Goal: Task Accomplishment & Management: Manage account settings

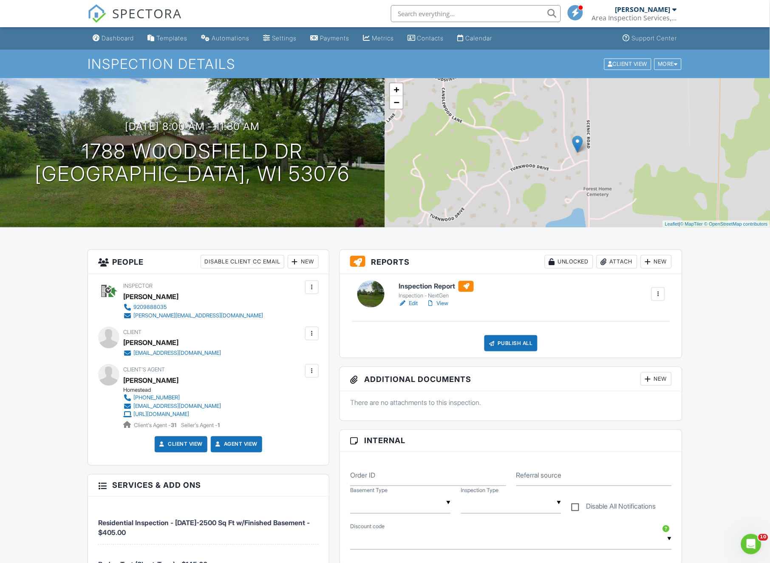
click at [409, 304] on link "Edit" at bounding box center [407, 303] width 19 height 8
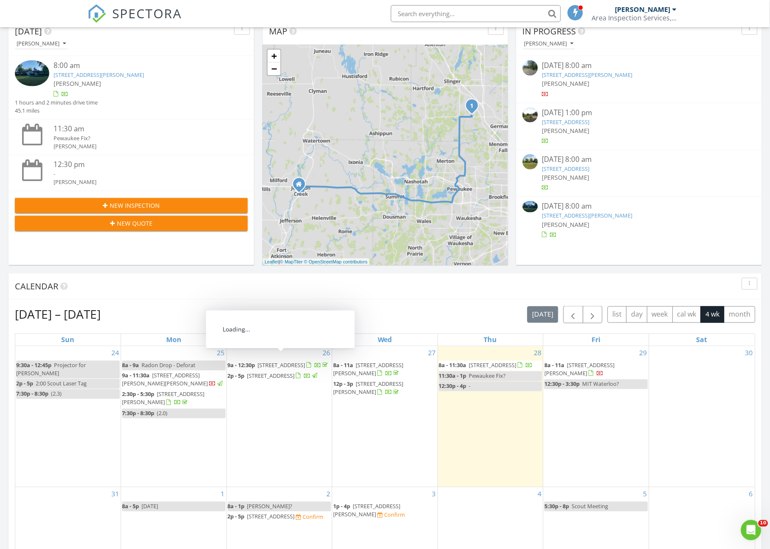
scroll to position [121, 0]
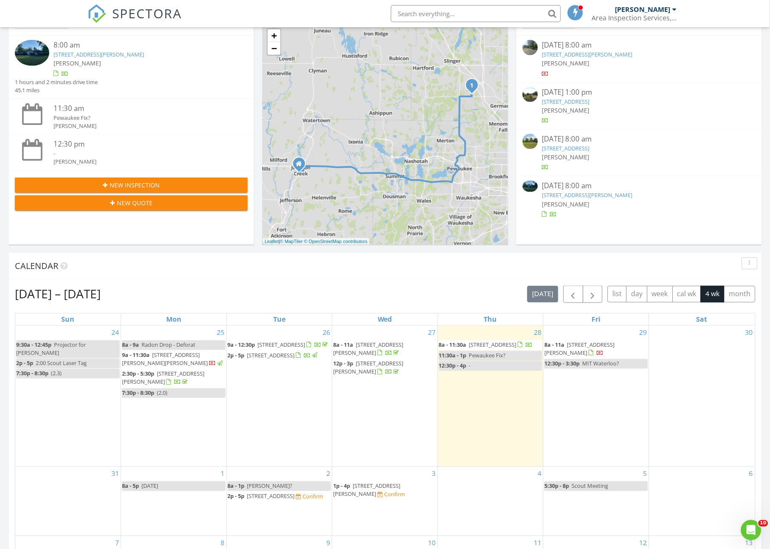
click at [385, 482] on span "813 Richards Ave, Watertown 53094" at bounding box center [366, 490] width 67 height 16
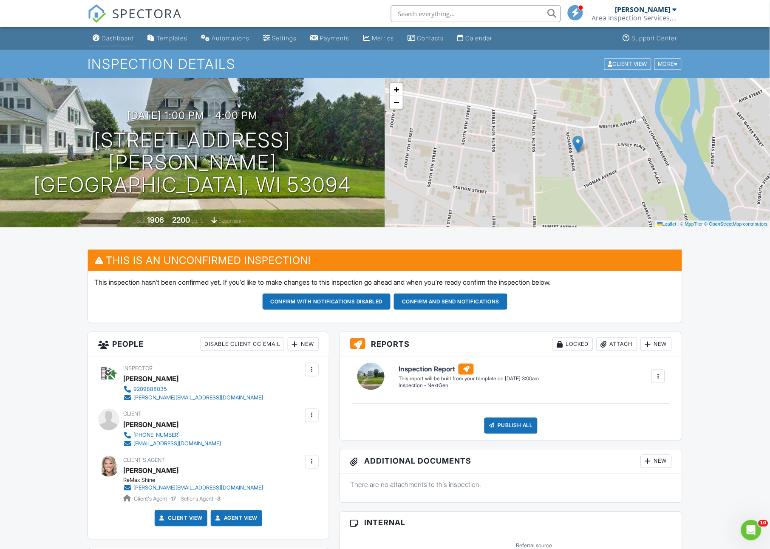
click at [118, 38] on div "Dashboard" at bounding box center [118, 37] width 32 height 7
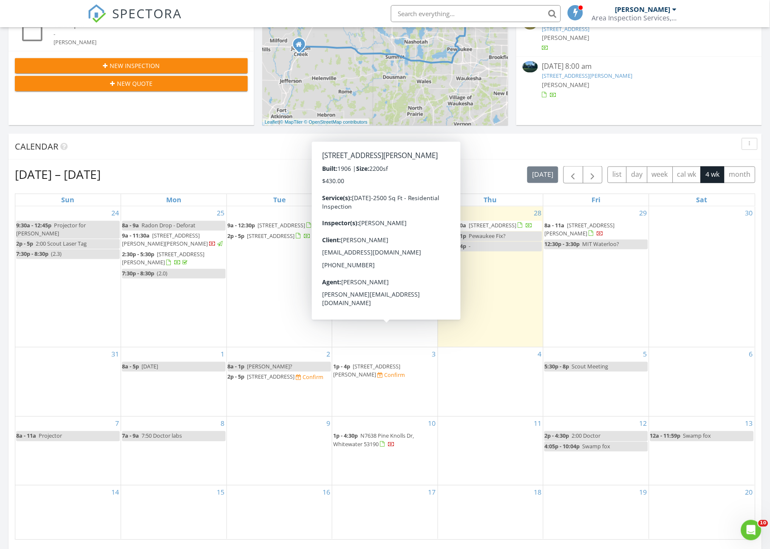
scroll to position [242, 0]
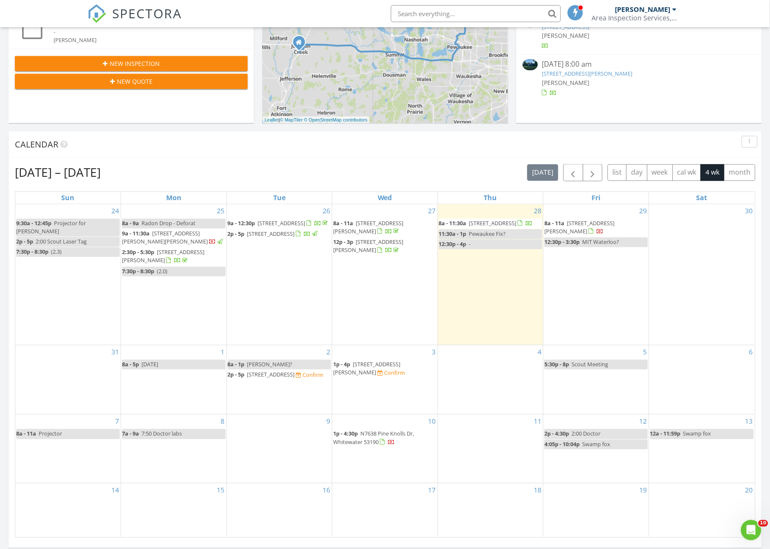
click at [254, 361] on span "Chris?" at bounding box center [269, 365] width 45 height 8
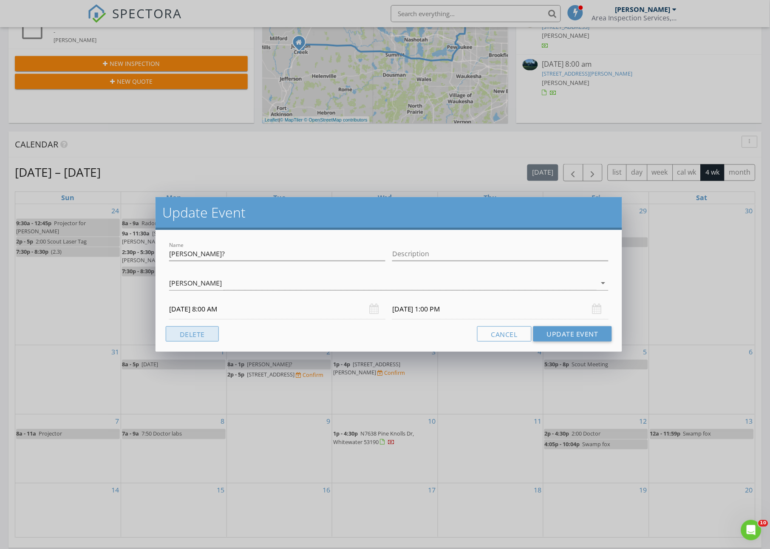
click at [208, 335] on button "Delete" at bounding box center [192, 333] width 53 height 15
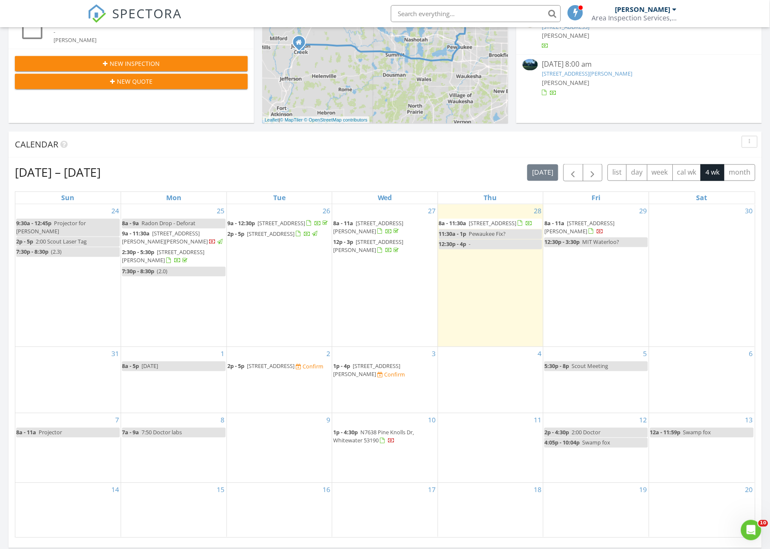
scroll to position [158, 0]
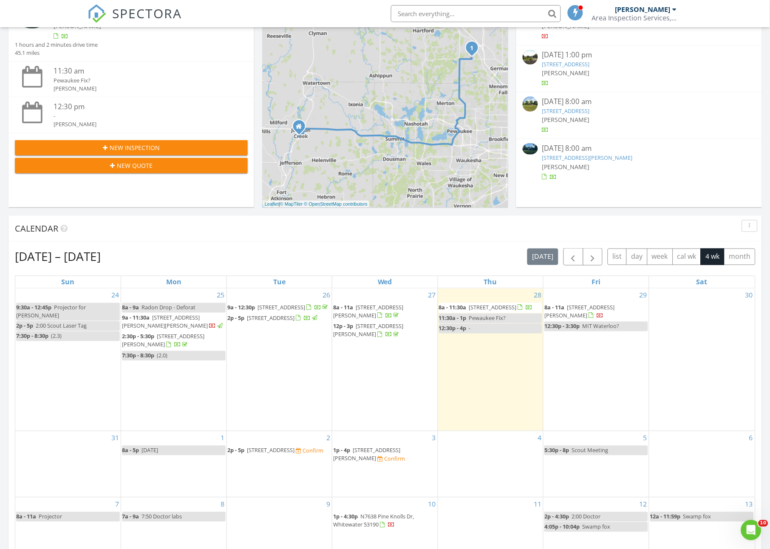
click at [479, 308] on span "1788 Woodsfield Dr, Richfield 53076" at bounding box center [493, 308] width 48 height 8
